Goal: Navigation & Orientation: Go to known website

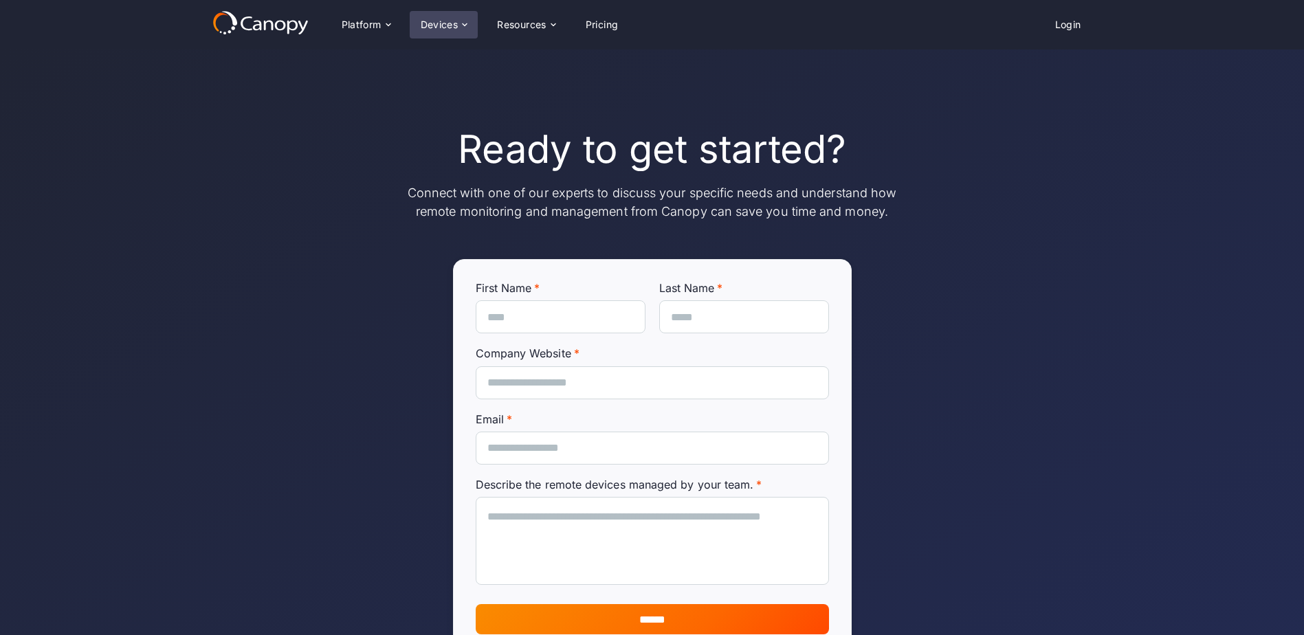
click at [450, 29] on div "Devices" at bounding box center [440, 25] width 38 height 10
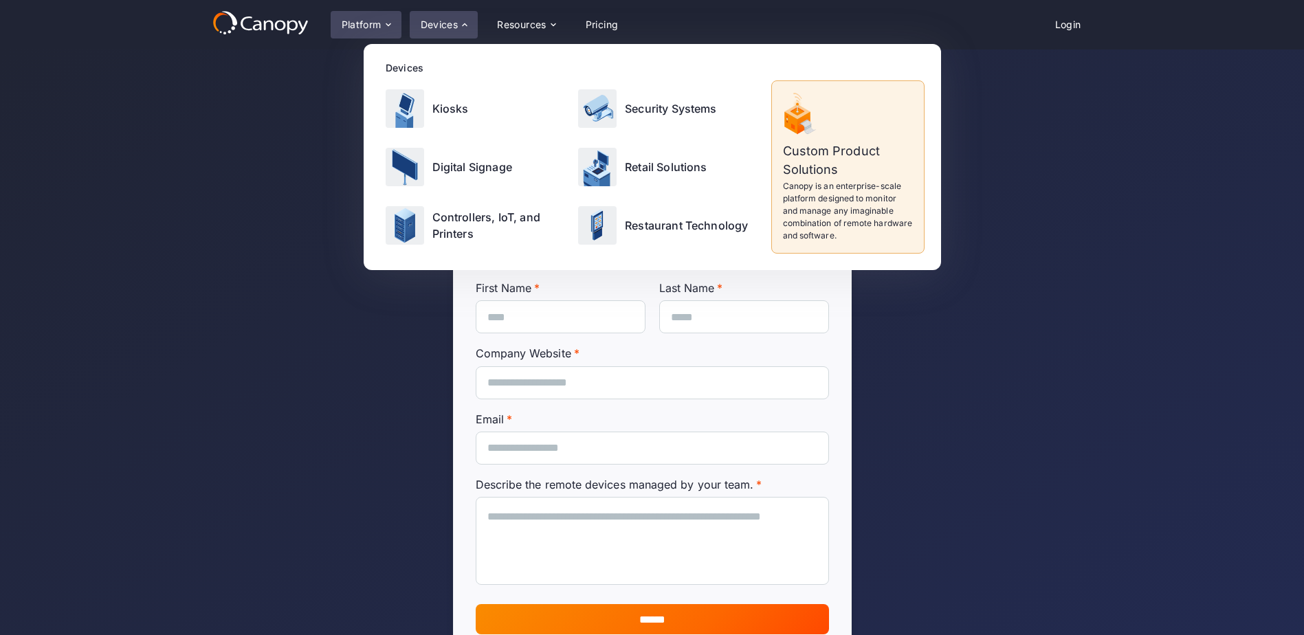
click at [383, 23] on icon at bounding box center [388, 24] width 11 height 11
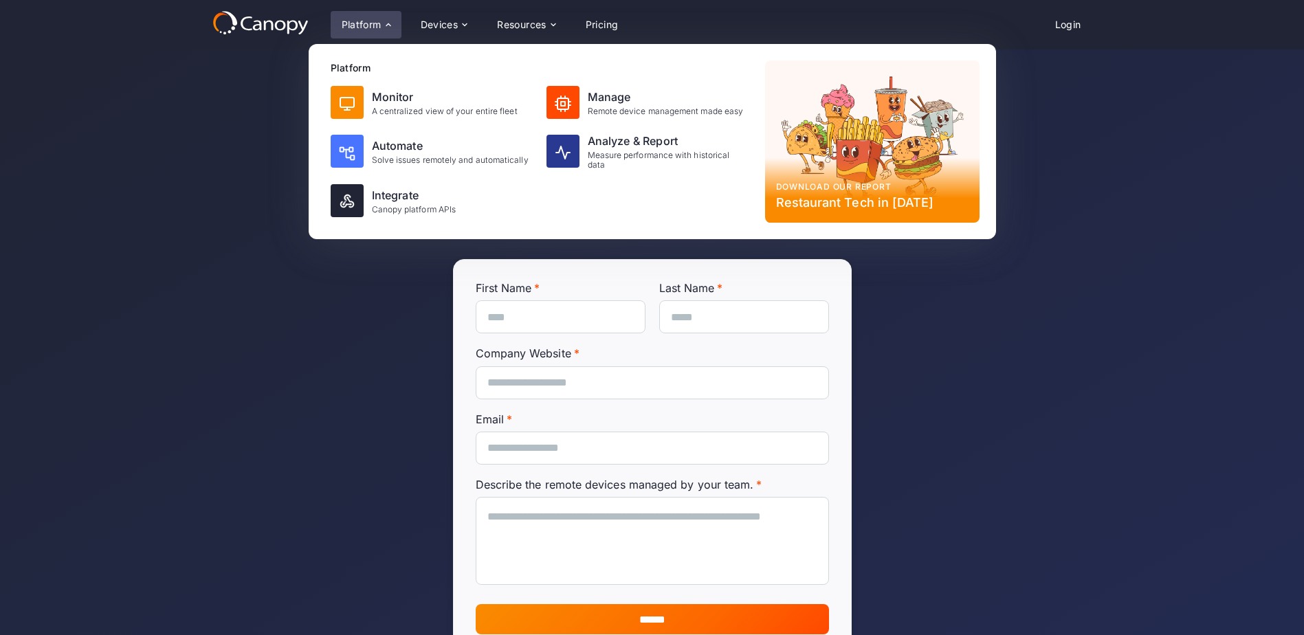
click at [247, 131] on div "Ready to get started? Connect with one of our experts to discuss your specific …" at bounding box center [652, 385] width 1304 height 673
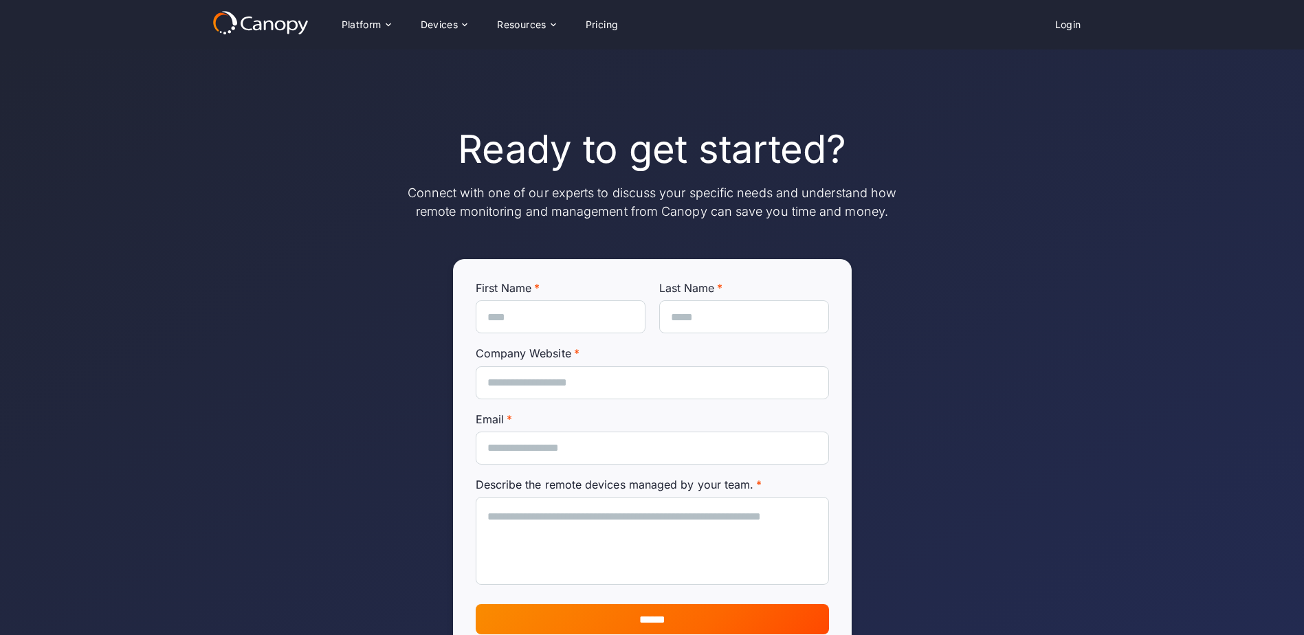
click at [243, 27] on icon at bounding box center [247, 23] width 12 height 14
